Goal: Transaction & Acquisition: Book appointment/travel/reservation

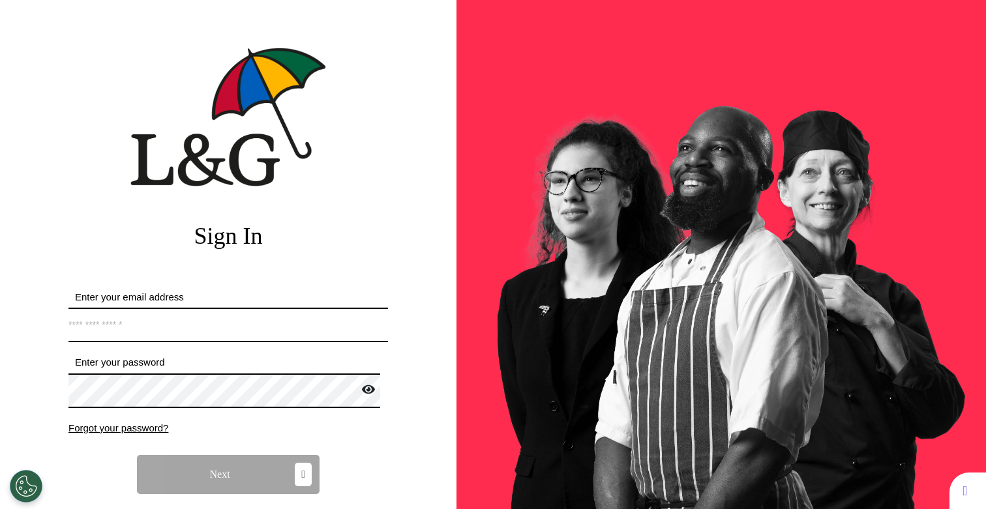
click at [218, 316] on input "Enter your email address" at bounding box center [227, 325] width 319 height 35
type input "**********"
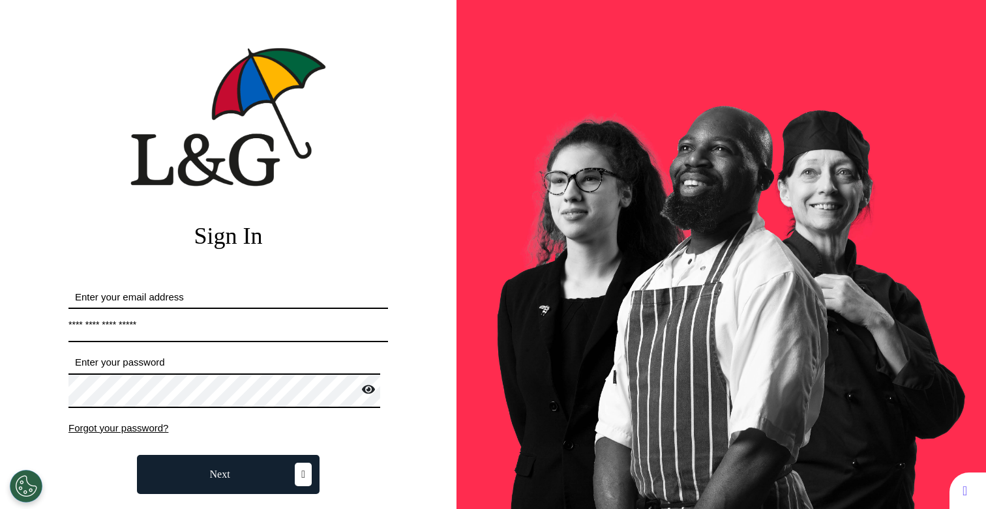
click at [277, 470] on button "Next" at bounding box center [228, 474] width 183 height 39
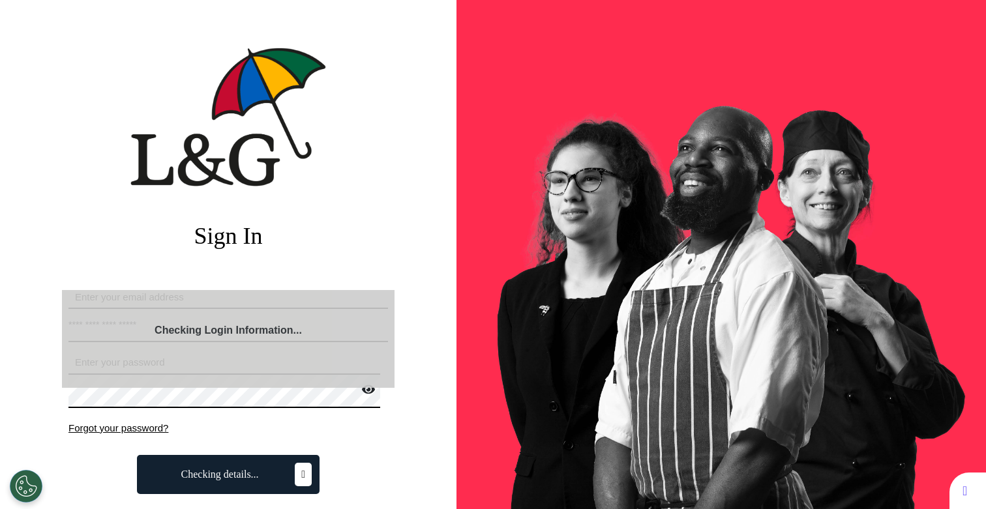
select select "**"
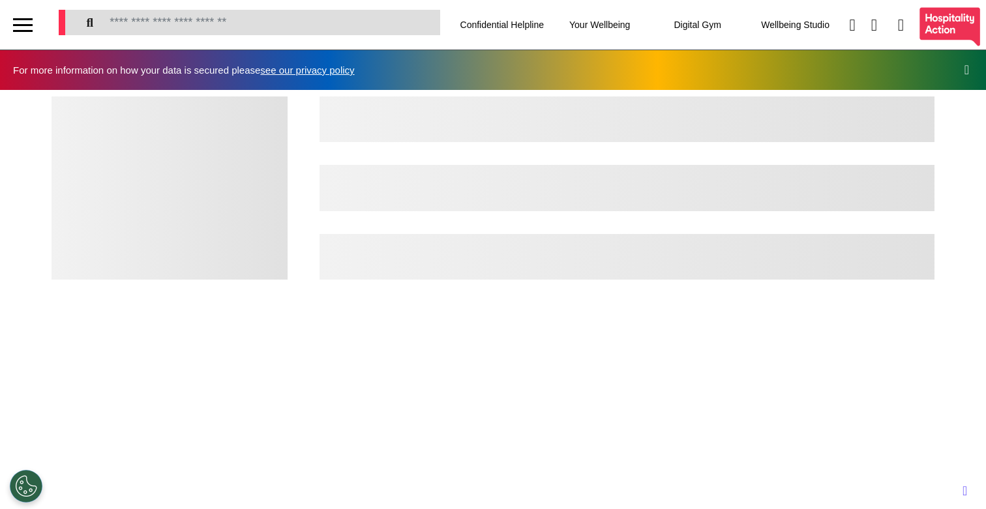
scroll to position [0, 492]
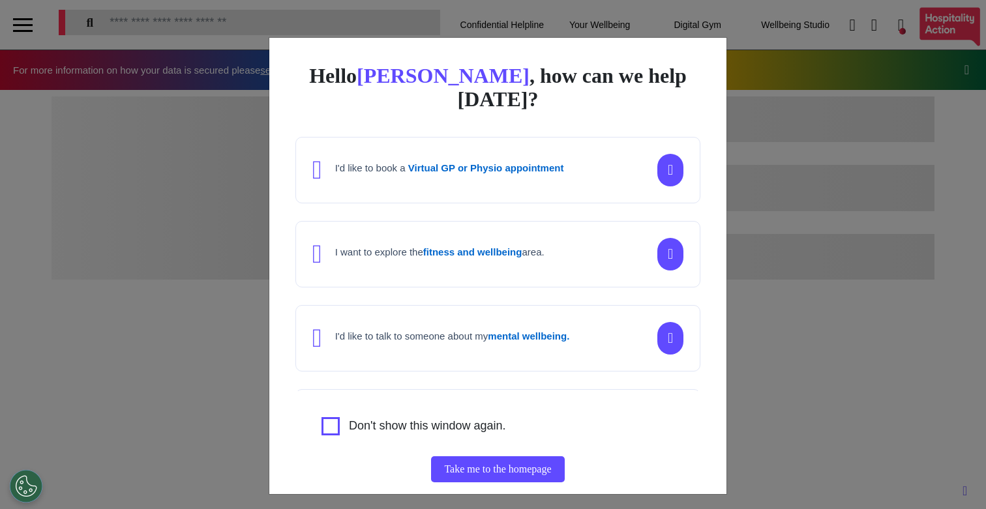
click at [170, 263] on div "Hello [PERSON_NAME] , how can we help [DATE]? I'd like to book a Virtual GP or …" at bounding box center [493, 254] width 986 height 509
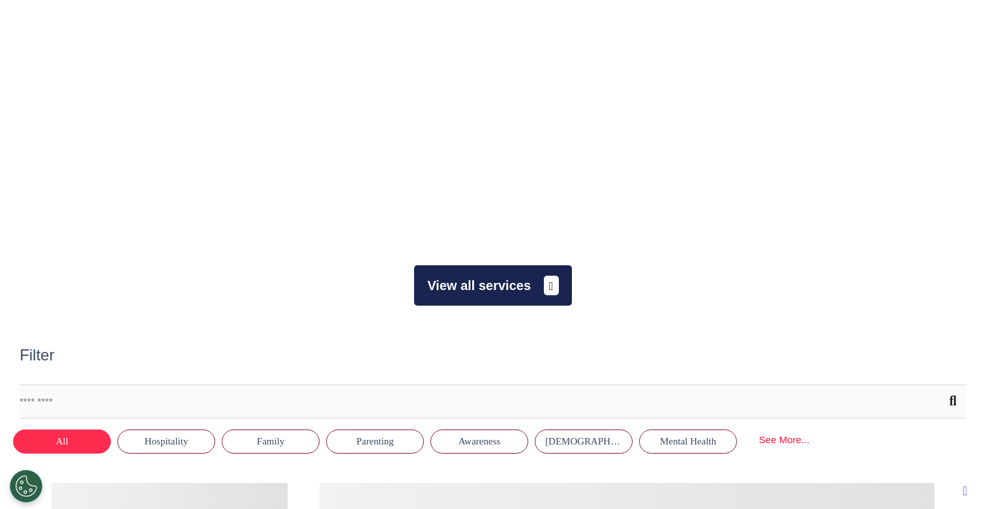
click at [466, 291] on button "View all services" at bounding box center [492, 285] width 157 height 40
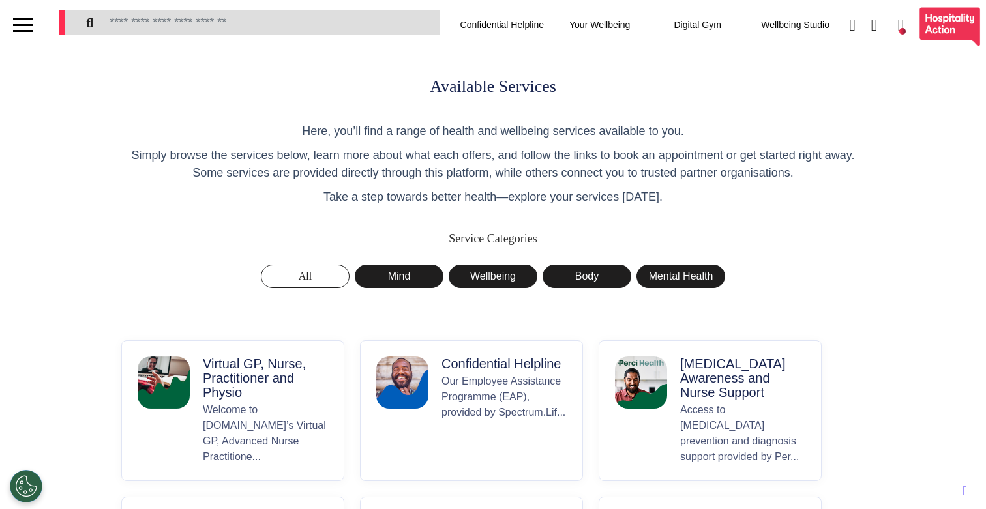
click at [282, 454] on p "Welcome to [DOMAIN_NAME]’s Virtual GP, Advanced Nurse Practitione..." at bounding box center [265, 433] width 125 height 63
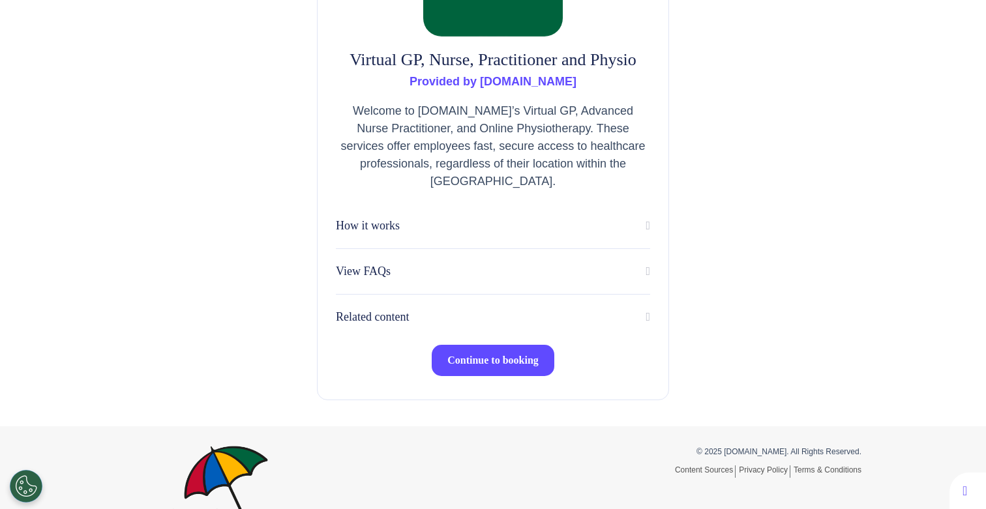
click at [491, 362] on span "Continue to booking" at bounding box center [492, 360] width 91 height 11
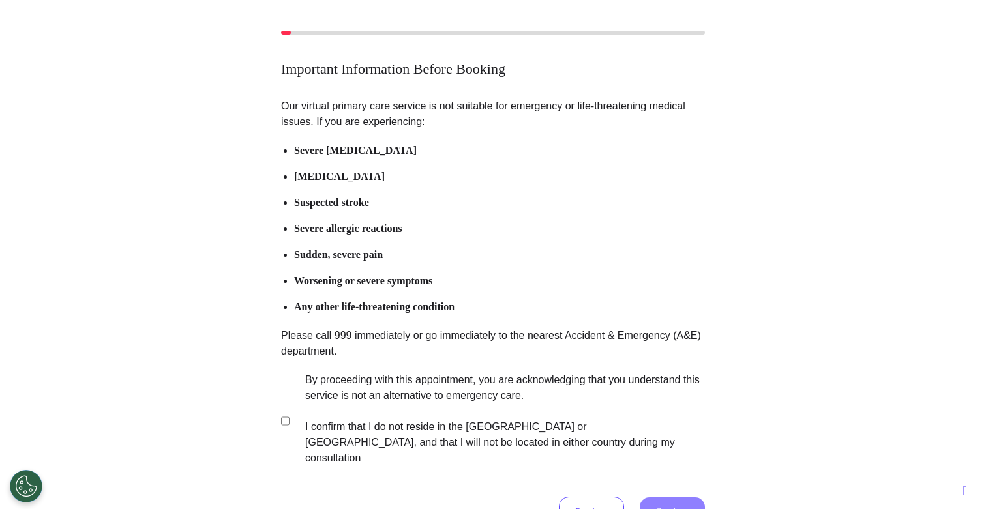
scroll to position [113, 0]
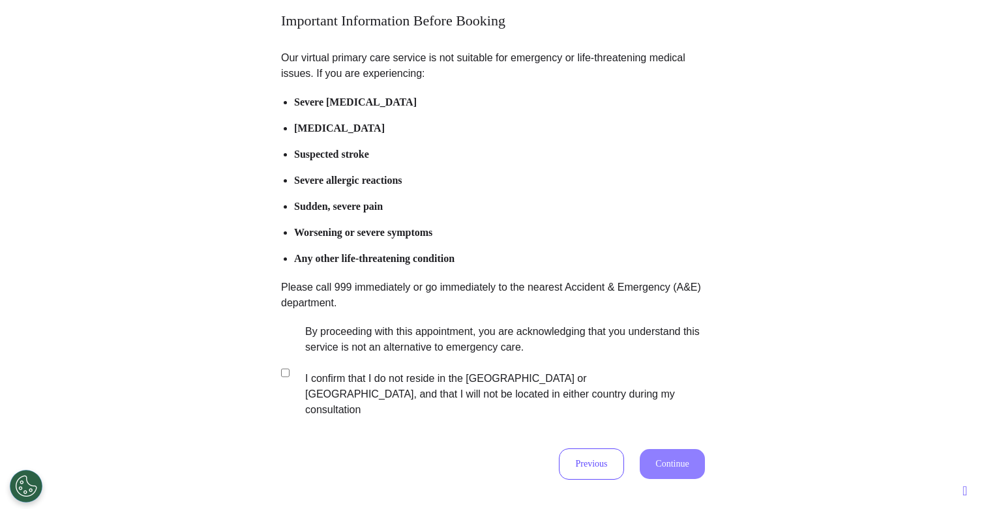
click at [358, 381] on label "By proceeding with this appointment, you are acknowledging that you understand …" at bounding box center [496, 371] width 408 height 94
click at [678, 449] on button "Continue" at bounding box center [672, 464] width 65 height 30
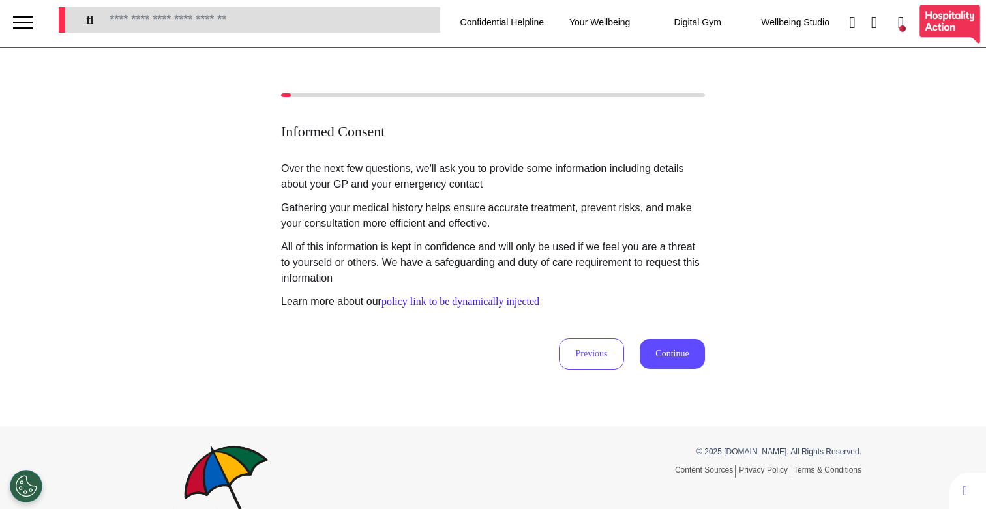
scroll to position [0, 0]
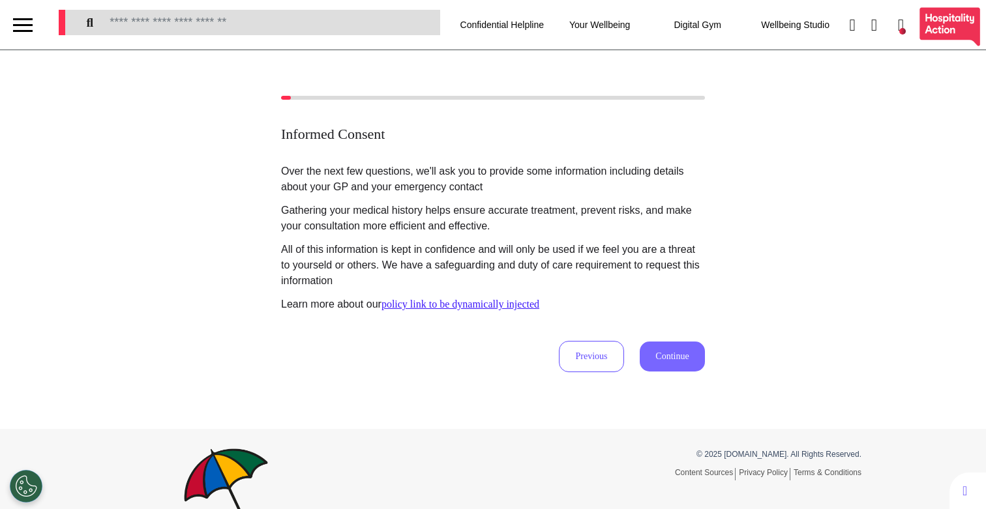
click at [675, 357] on button "Continue" at bounding box center [672, 357] width 65 height 30
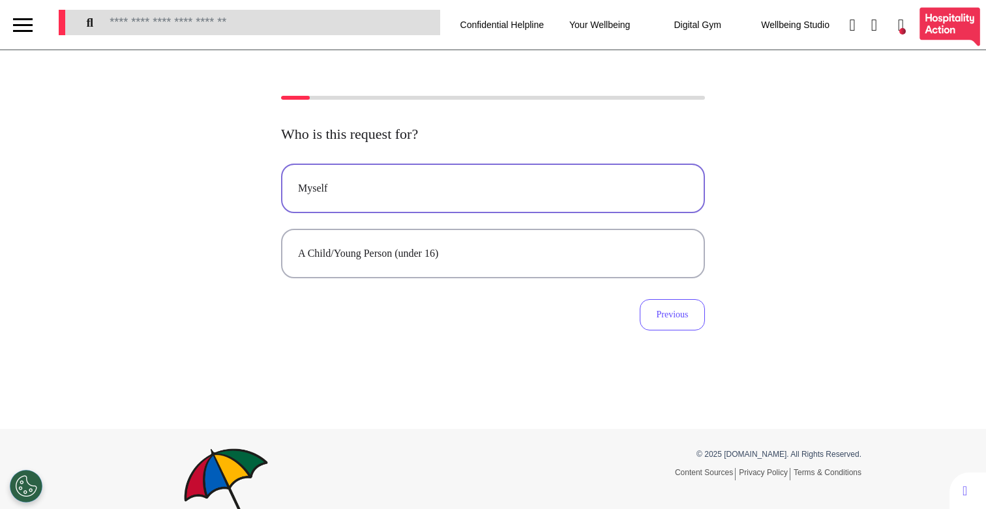
click at [477, 190] on div "Myself" at bounding box center [493, 189] width 390 height 16
select select "*****"
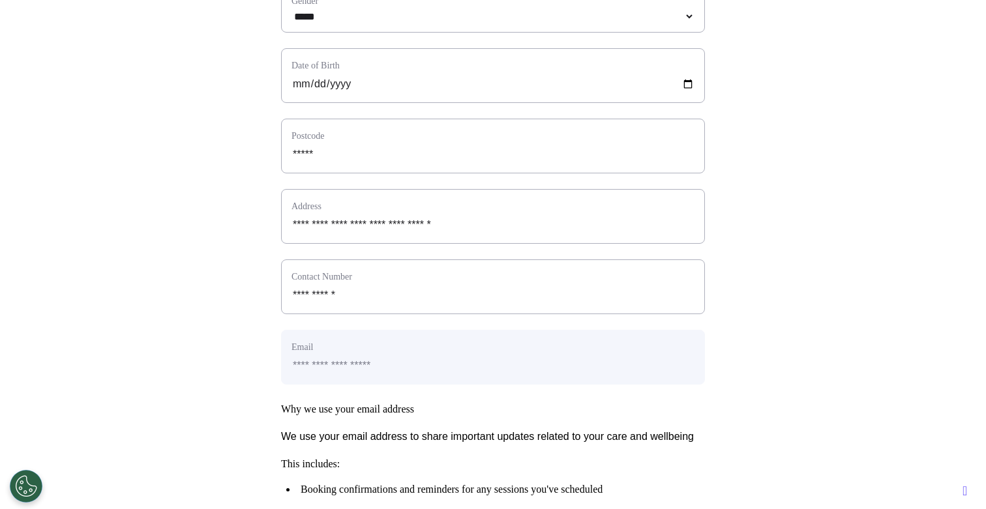
scroll to position [647, 0]
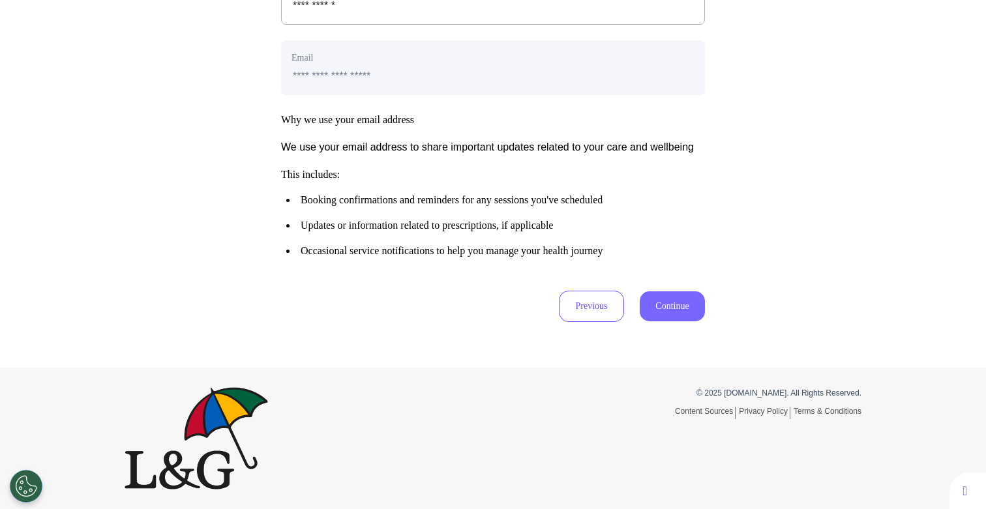
click at [664, 314] on button "Continue" at bounding box center [672, 306] width 65 height 30
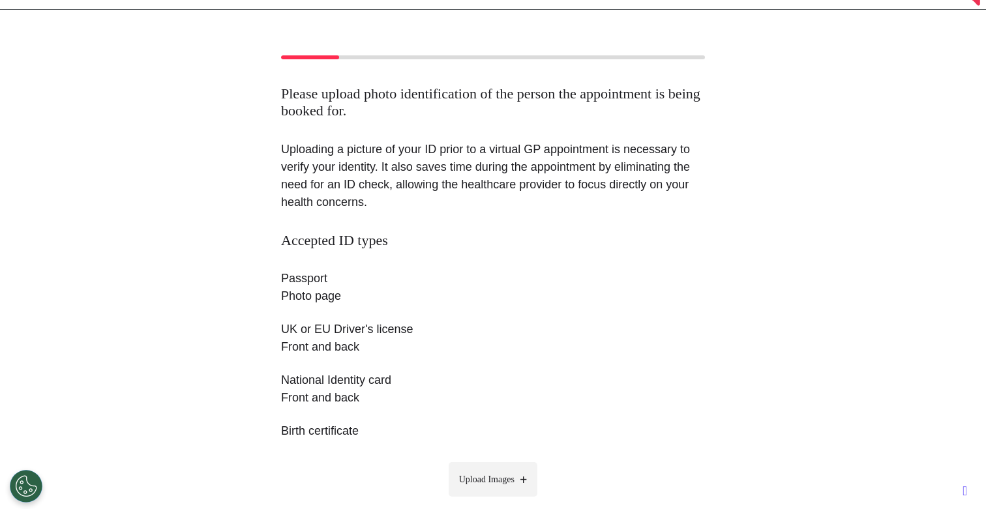
scroll to position [221, 0]
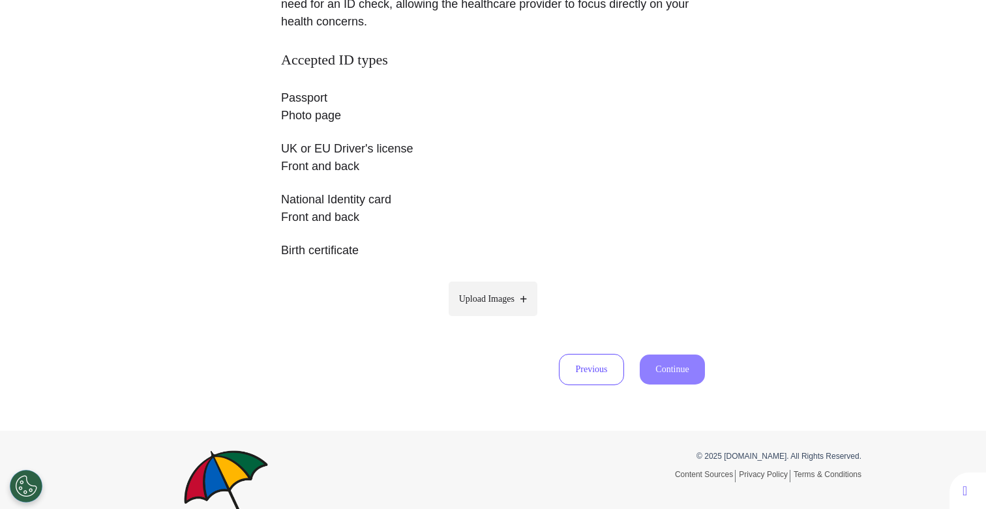
click at [519, 307] on label "Upload Images" at bounding box center [493, 299] width 89 height 35
click at [519, 319] on input "Upload Images" at bounding box center [493, 326] width 124 height 14
type input "**********"
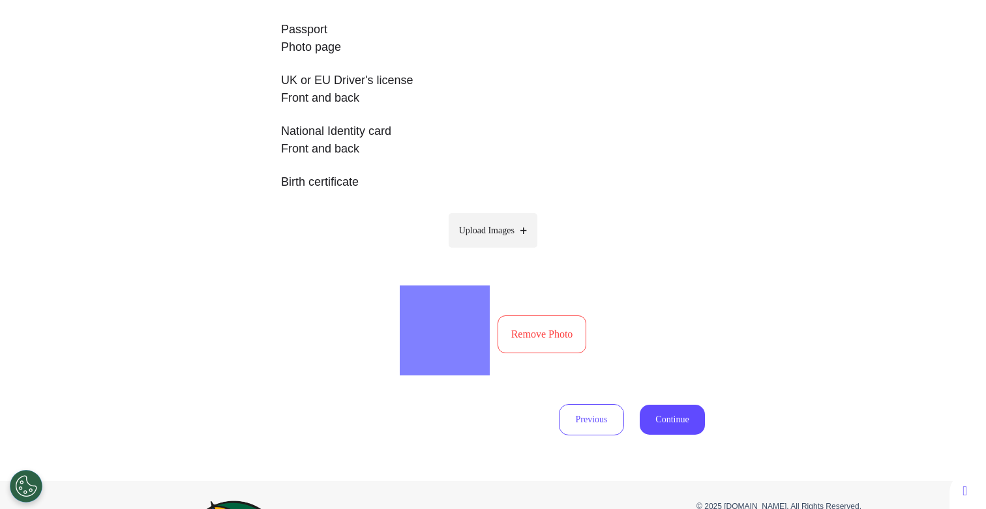
scroll to position [402, 0]
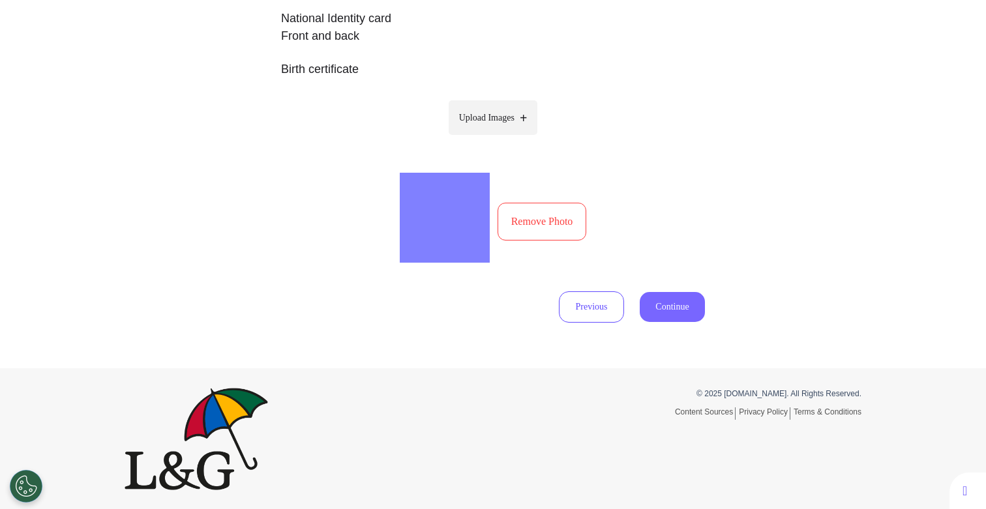
click at [679, 303] on button "Continue" at bounding box center [672, 307] width 65 height 30
click at [683, 316] on button "Continue" at bounding box center [672, 307] width 65 height 30
click at [675, 308] on button "Continue" at bounding box center [672, 307] width 65 height 30
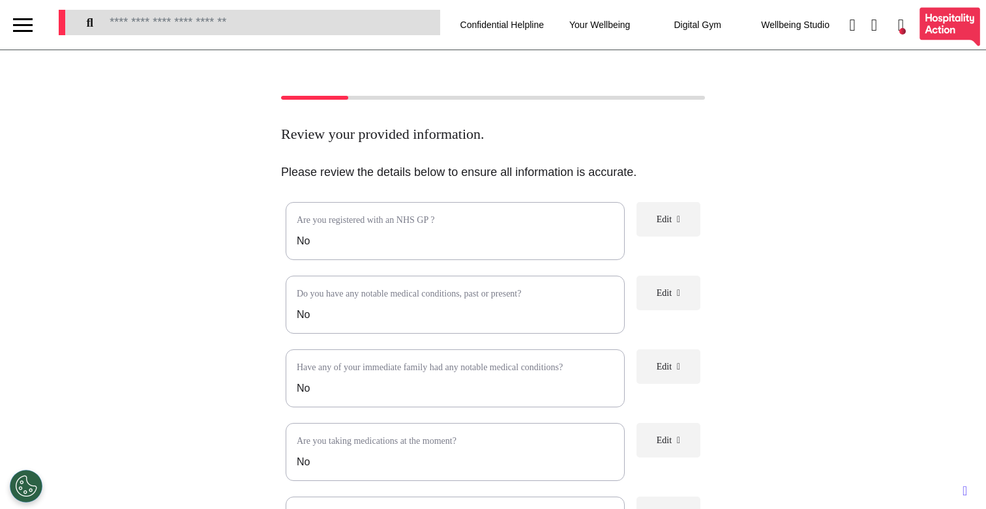
scroll to position [189, 0]
